Goal: Task Accomplishment & Management: Use online tool/utility

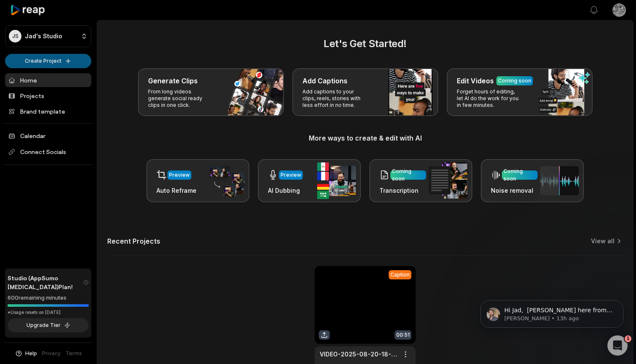
click at [53, 62] on html "JS Jad's Studio Create Project Home Projects Brand template Calendar Connect So…" at bounding box center [318, 182] width 636 height 364
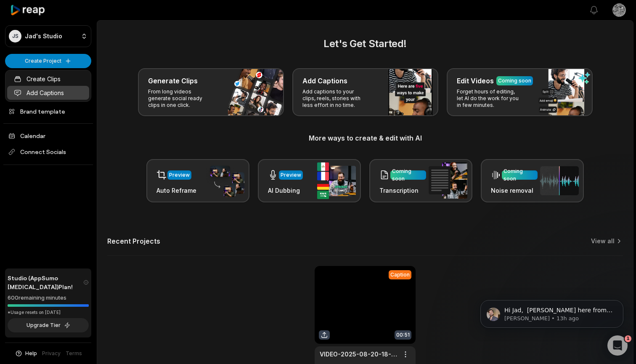
click at [46, 93] on link "Add Captions" at bounding box center [48, 93] width 82 height 14
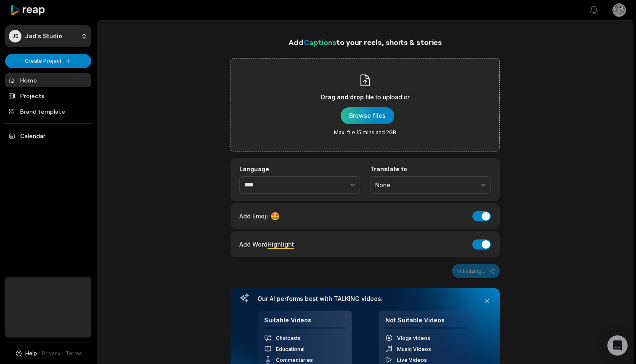
click at [364, 116] on div "button" at bounding box center [367, 115] width 53 height 17
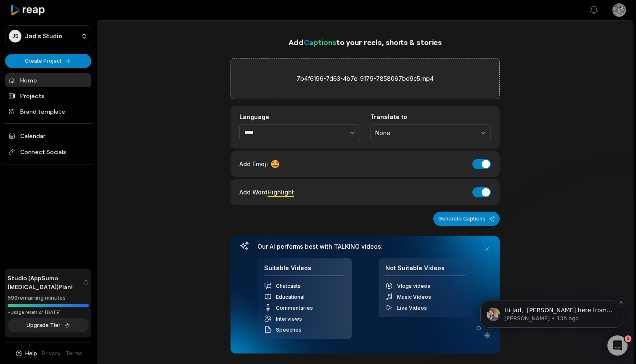
click at [548, 314] on p "Hi Jad, ﻿​﻿ ﻿[PERSON_NAME] here from reap 👋🏼. ​ We are launching the all-new ed…" at bounding box center [559, 310] width 109 height 8
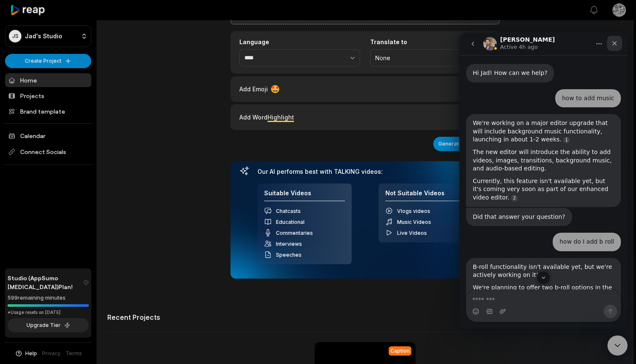
click at [618, 42] on div "Close" at bounding box center [614, 43] width 15 height 15
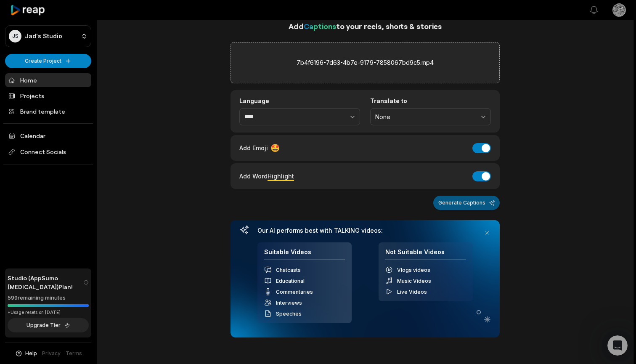
click at [465, 205] on button "Generate Captions" at bounding box center [466, 203] width 66 height 14
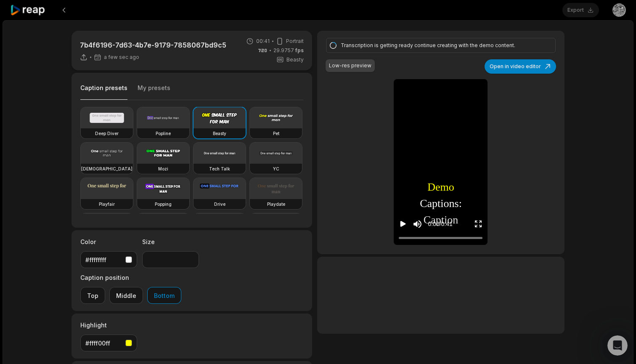
click at [170, 156] on video at bounding box center [163, 153] width 52 height 21
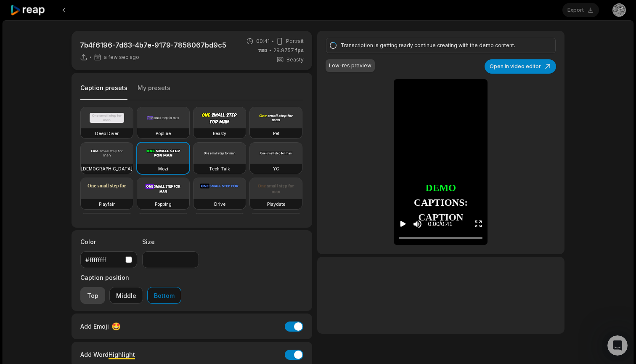
click at [105, 287] on button "Top" at bounding box center [92, 295] width 25 height 17
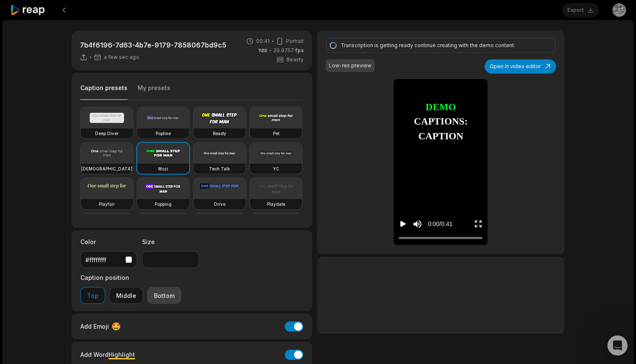
click at [181, 287] on button "Bottom" at bounding box center [164, 295] width 34 height 17
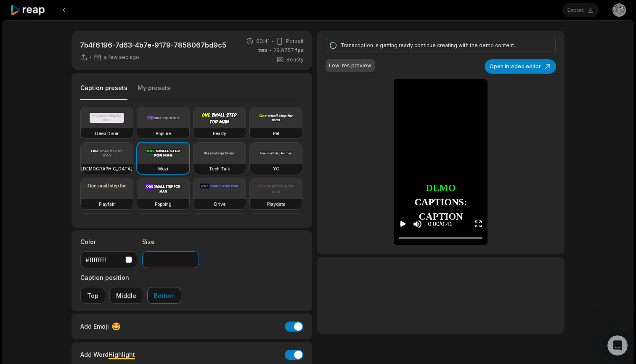
click at [191, 262] on input "**" at bounding box center [170, 259] width 57 height 17
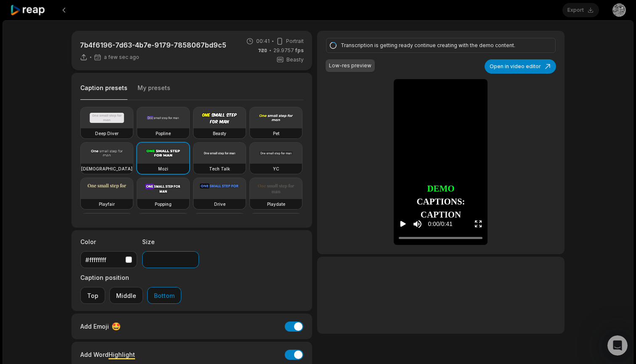
click at [191, 262] on input "**" at bounding box center [170, 259] width 57 height 17
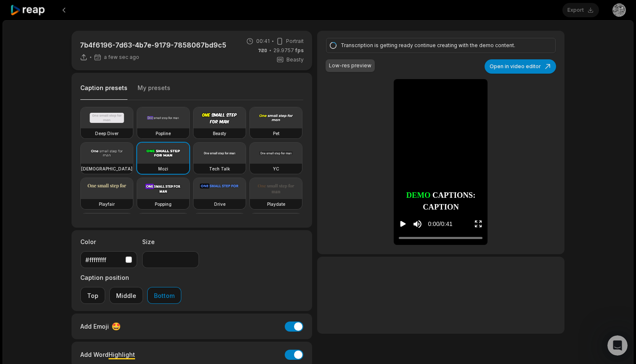
click at [402, 223] on icon "Play video" at bounding box center [403, 224] width 5 height 6
type input "**"
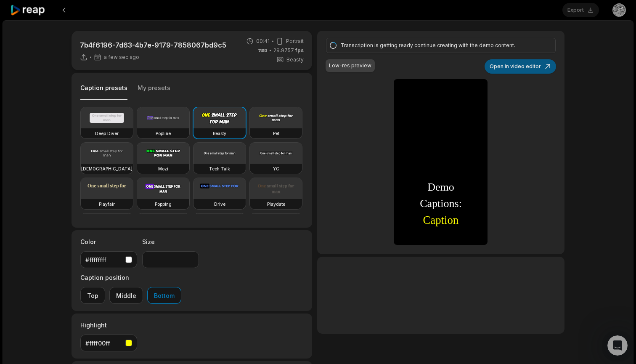
click at [526, 69] on button "Open in video editor" at bounding box center [521, 66] width 72 height 14
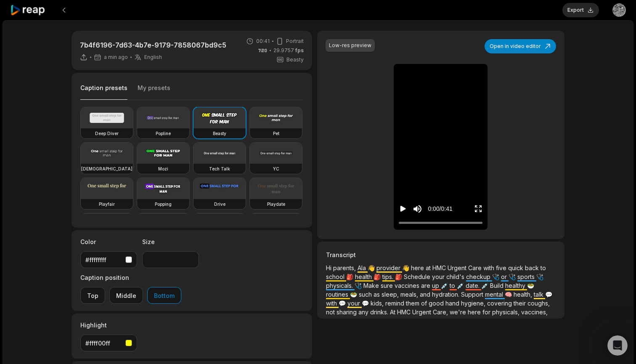
click at [401, 209] on icon "Play video" at bounding box center [403, 209] width 5 height 6
click at [403, 207] on icon "Play video" at bounding box center [403, 209] width 5 height 6
click at [403, 209] on icon "Pause video" at bounding box center [403, 209] width 8 height 8
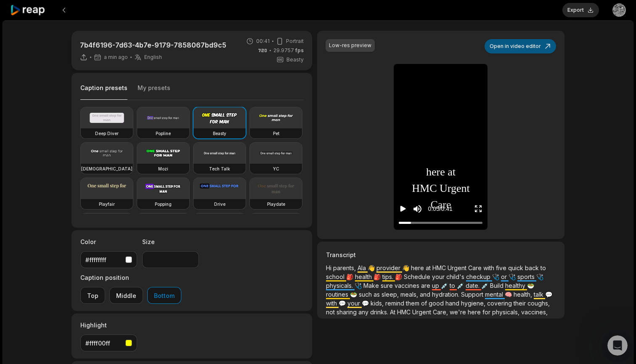
click at [534, 45] on button "Open in video editor" at bounding box center [521, 46] width 72 height 14
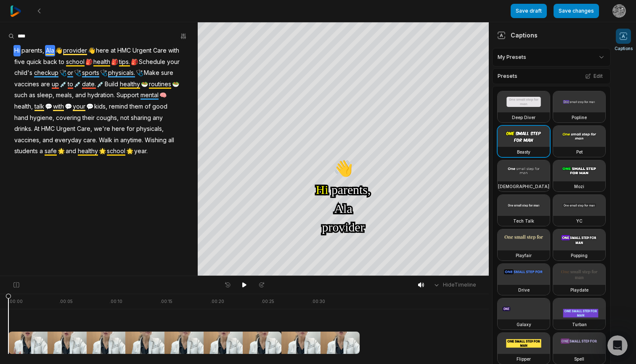
click at [51, 50] on span "Ala" at bounding box center [50, 50] width 10 height 11
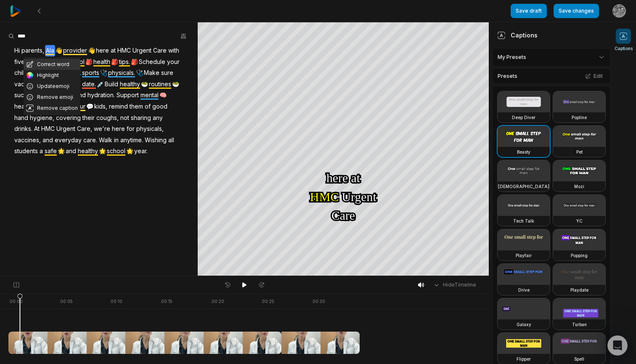
click at [51, 64] on button "Correct word" at bounding box center [52, 64] width 57 height 11
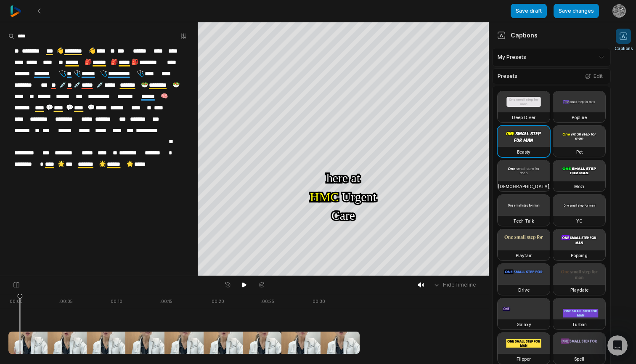
click at [84, 50] on span "********" at bounding box center [76, 50] width 25 height 11
click at [123, 34] on div at bounding box center [98, 36] width 181 height 13
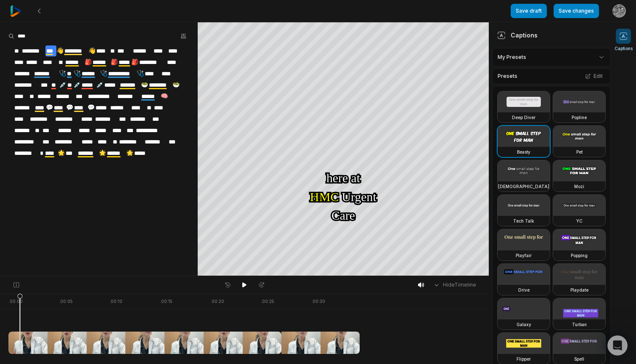
click at [84, 49] on span "********" at bounding box center [76, 50] width 25 height 11
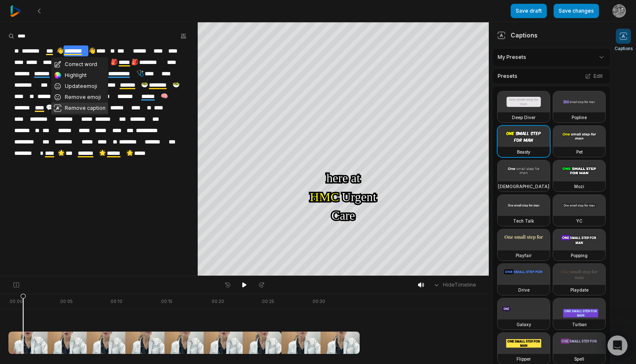
click at [84, 107] on button "Remove caption" at bounding box center [79, 108] width 57 height 11
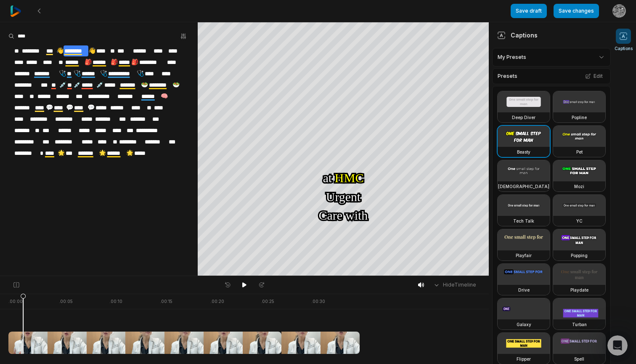
click at [82, 51] on span "********" at bounding box center [76, 50] width 25 height 11
click at [104, 35] on div at bounding box center [98, 36] width 181 height 13
click at [245, 286] on icon at bounding box center [244, 284] width 4 height 5
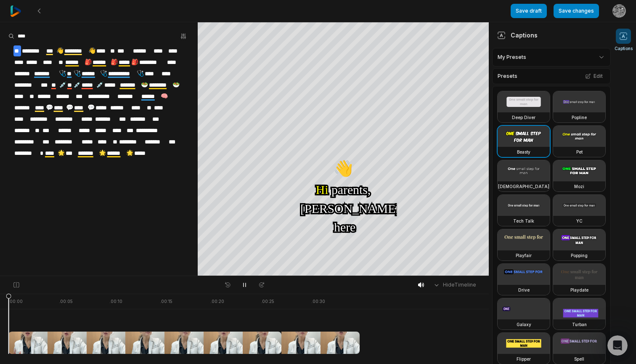
drag, startPoint x: 69, startPoint y: 297, endPoint x: 0, endPoint y: 295, distance: 69.5
click at [0, 295] on div ". 00:00 . 00:05 . 00:10 . 00:15 . 00:20 . 00:25 . 00:30" at bounding box center [244, 329] width 489 height 70
click at [577, 10] on button "Save changes" at bounding box center [576, 11] width 45 height 14
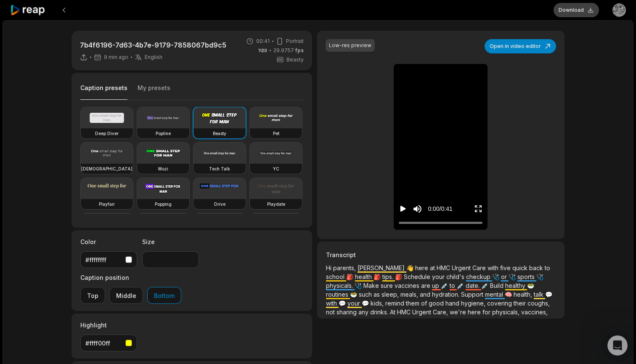
click at [576, 11] on button "Download" at bounding box center [576, 10] width 45 height 14
